Goal: Task Accomplishment & Management: Use online tool/utility

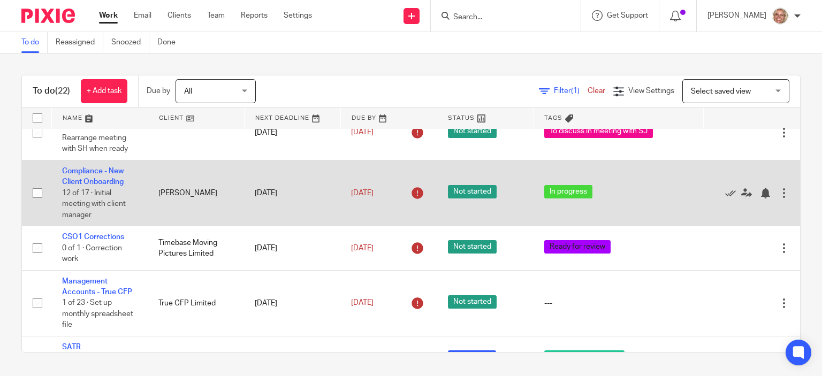
scroll to position [161, 0]
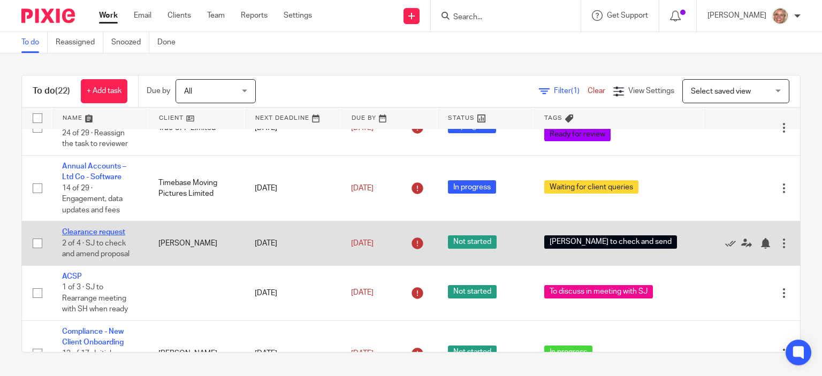
click at [109, 229] on link "Clearance request" at bounding box center [93, 232] width 63 height 7
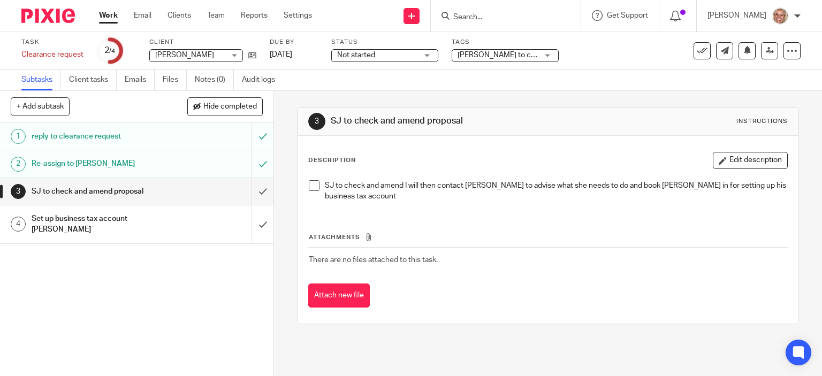
click at [548, 19] on input "Search" at bounding box center [500, 18] width 96 height 10
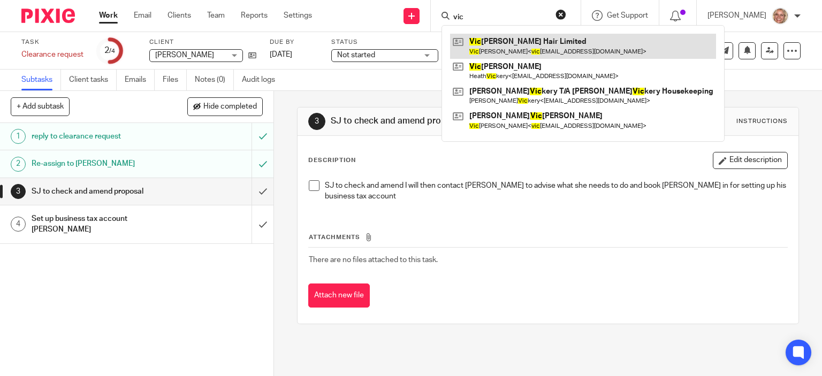
type input "vic"
click at [544, 41] on link at bounding box center [583, 46] width 266 height 25
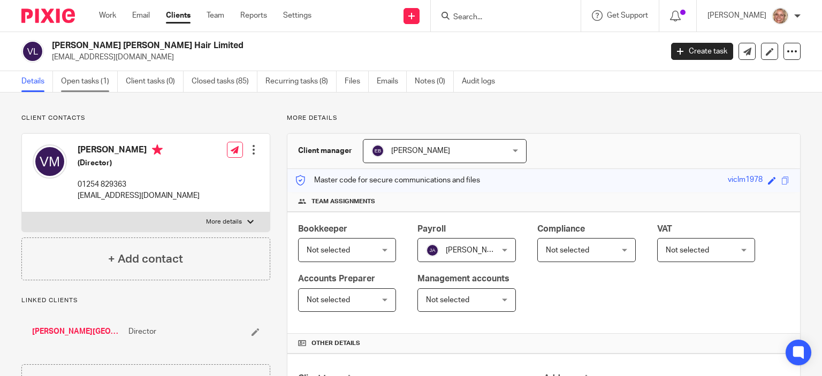
click at [86, 78] on link "Open tasks (1)" at bounding box center [89, 81] width 57 height 21
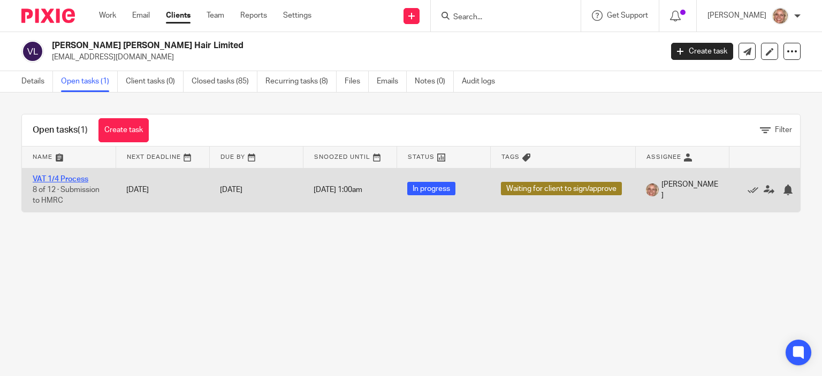
click at [54, 177] on link "VAT 1/4 Process" at bounding box center [61, 179] width 56 height 7
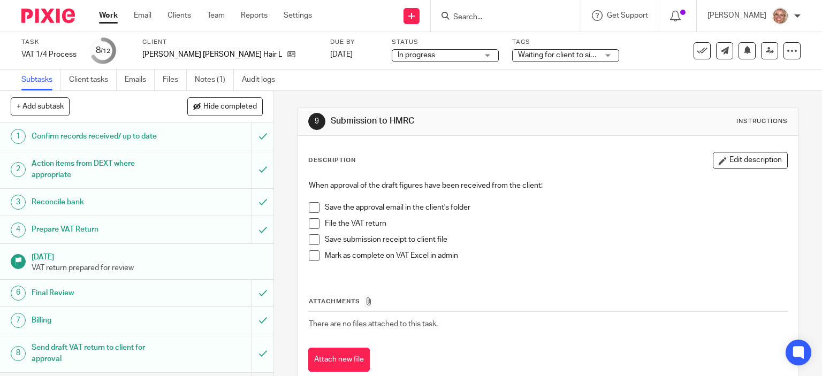
scroll to position [105, 0]
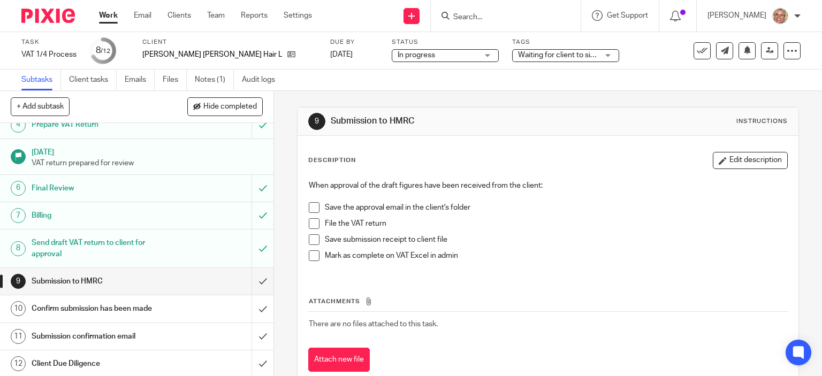
click at [312, 211] on span at bounding box center [314, 207] width 11 height 11
click at [310, 224] on span at bounding box center [314, 223] width 11 height 11
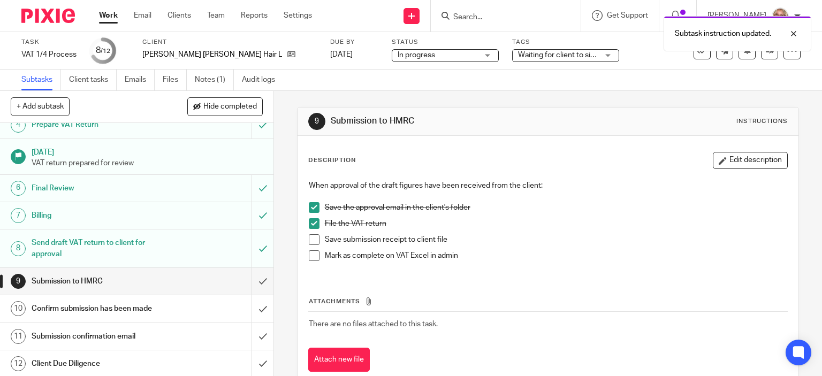
click at [313, 239] on span at bounding box center [314, 239] width 11 height 11
click at [309, 259] on span at bounding box center [314, 256] width 11 height 11
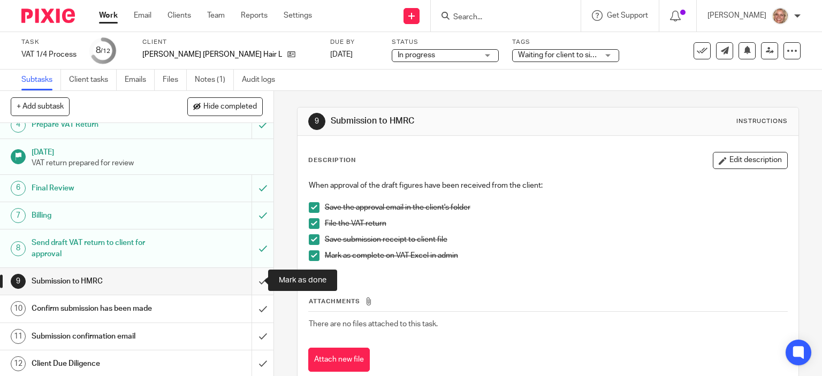
click at [248, 278] on input "submit" at bounding box center [137, 281] width 274 height 27
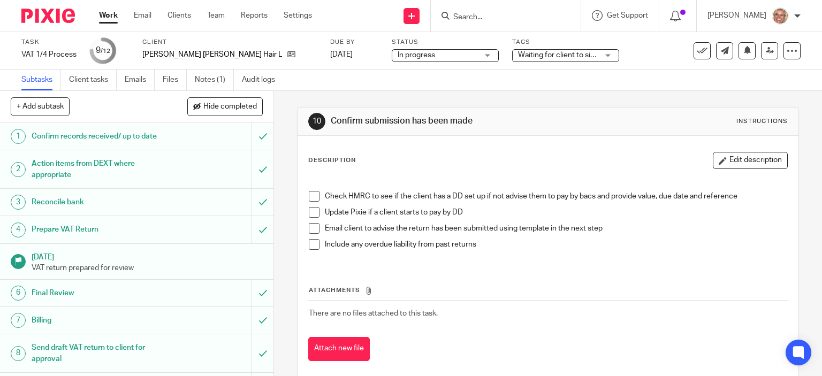
click at [310, 196] on span at bounding box center [314, 196] width 11 height 11
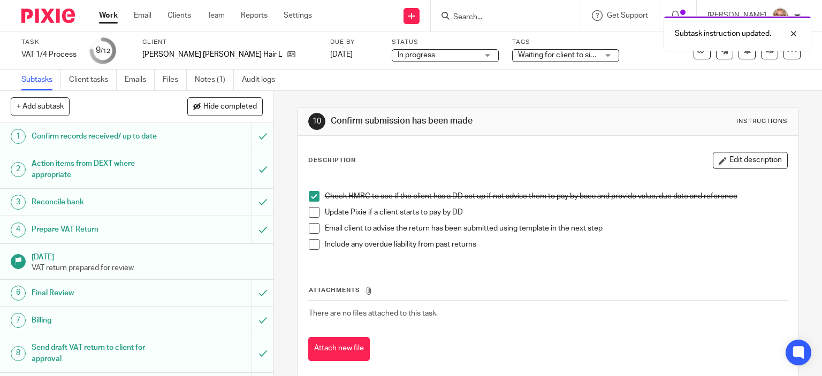
click at [309, 214] on span at bounding box center [314, 212] width 11 height 11
click at [309, 231] on span at bounding box center [314, 228] width 11 height 11
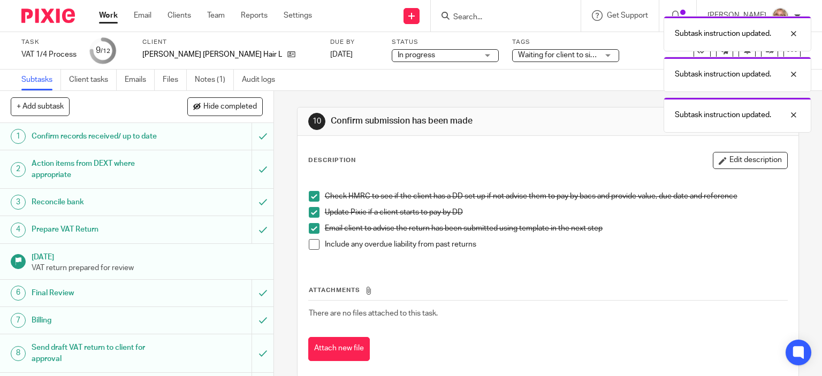
click at [309, 250] on li "Include any overdue liability from past returns" at bounding box center [548, 247] width 479 height 16
click at [309, 245] on span at bounding box center [314, 244] width 11 height 11
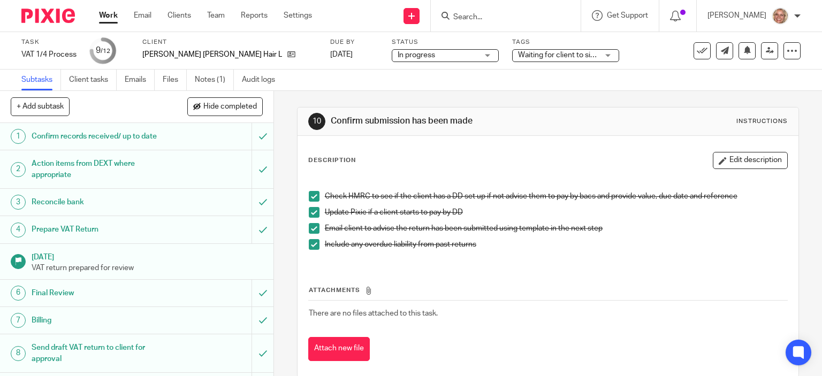
scroll to position [105, 0]
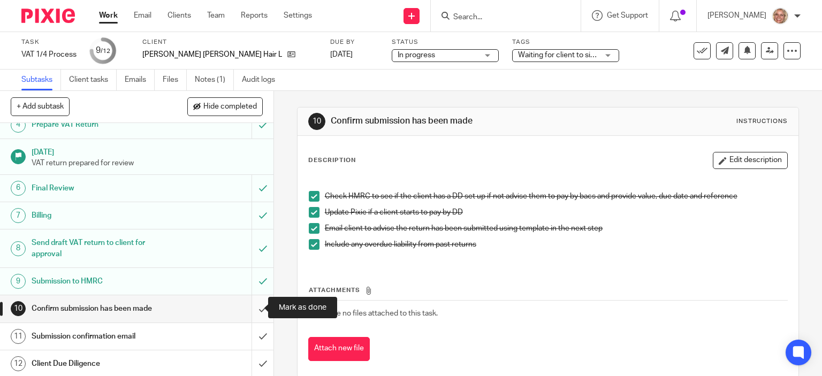
click at [252, 305] on input "submit" at bounding box center [137, 308] width 274 height 27
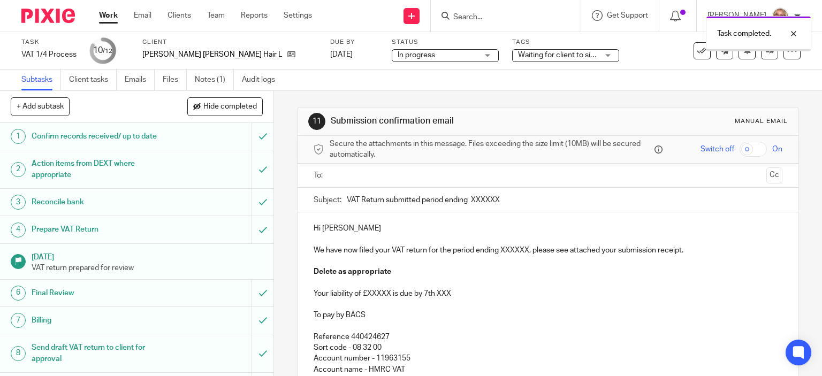
scroll to position [105, 0]
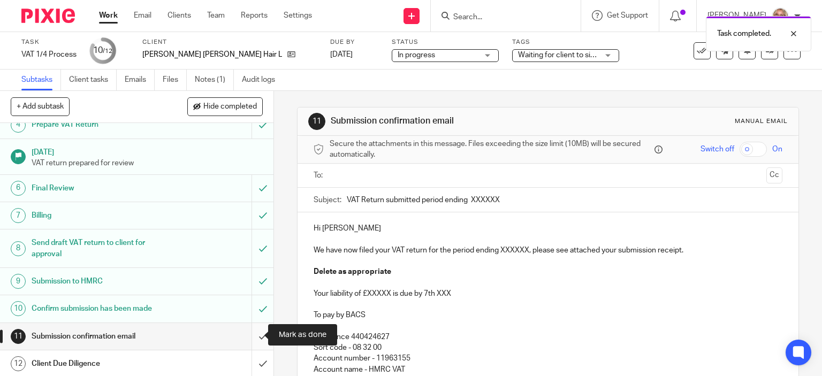
click at [254, 335] on input "submit" at bounding box center [137, 336] width 274 height 27
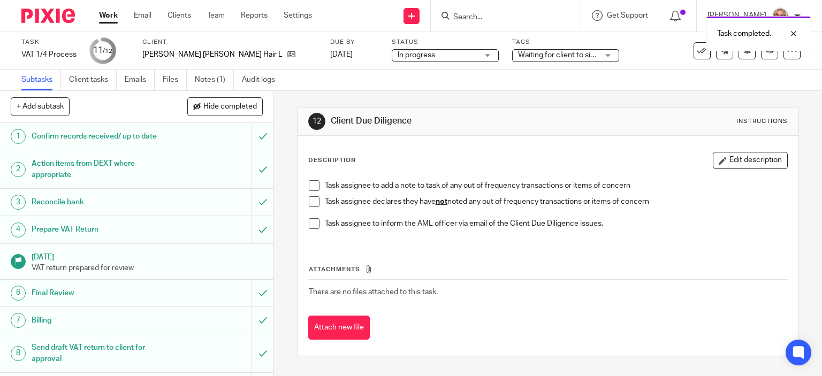
click at [310, 186] on span at bounding box center [314, 185] width 11 height 11
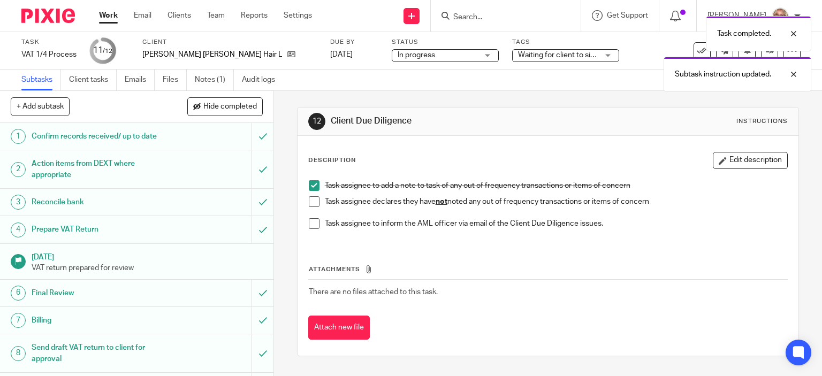
click at [310, 198] on span at bounding box center [314, 201] width 11 height 11
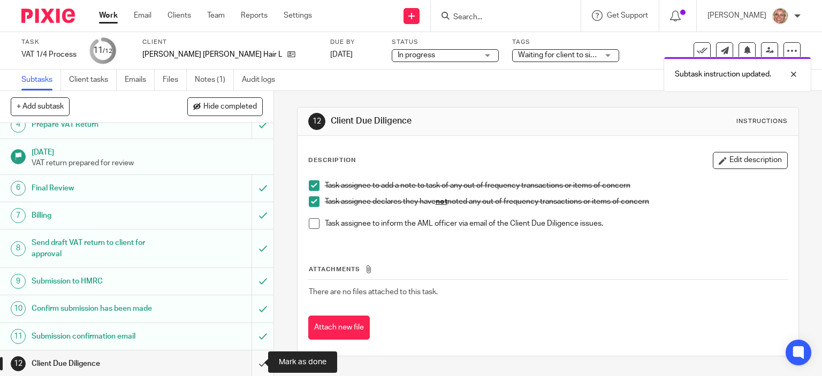
click at [254, 360] on input "submit" at bounding box center [137, 364] width 274 height 27
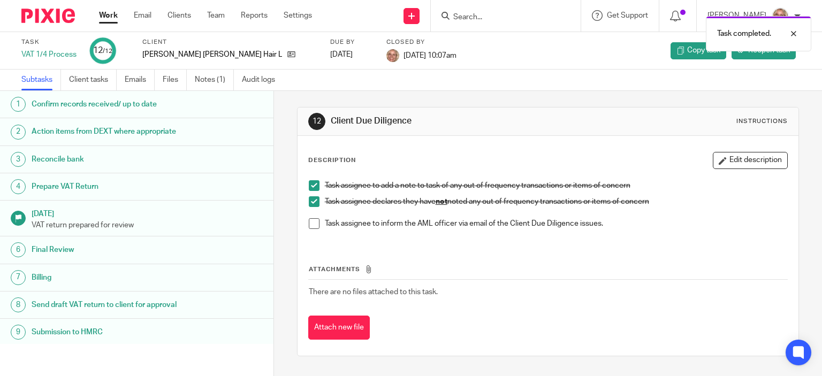
click at [45, 286] on h1 "Billing" at bounding box center [109, 278] width 154 height 16
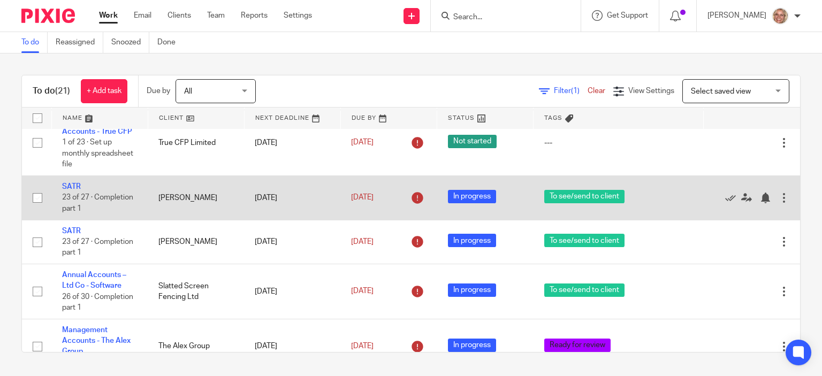
scroll to position [642, 0]
